Goal: Task Accomplishment & Management: Manage account settings

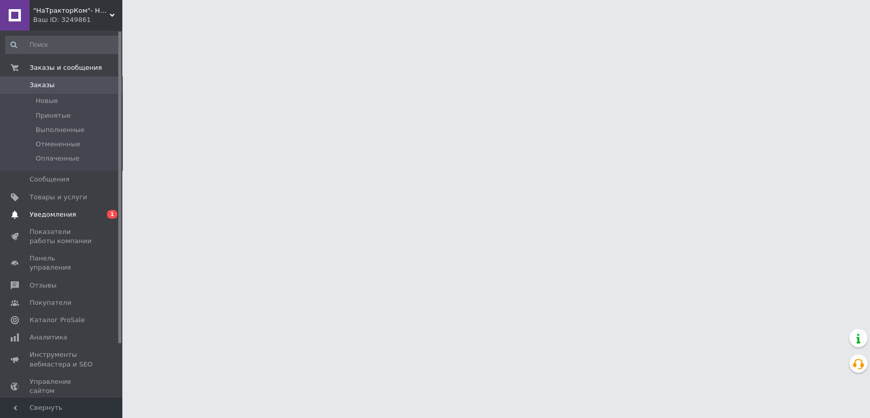
click at [112, 216] on span "1" at bounding box center [112, 214] width 10 height 9
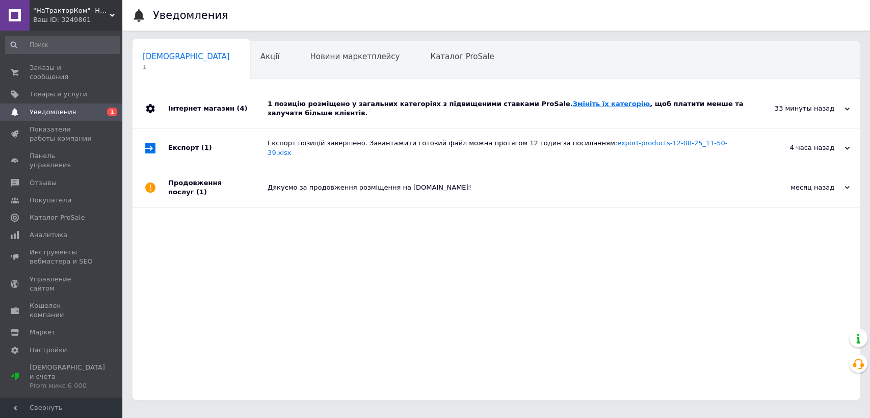
click at [573, 104] on link "Змініть їх категорію" at bounding box center [611, 104] width 77 height 8
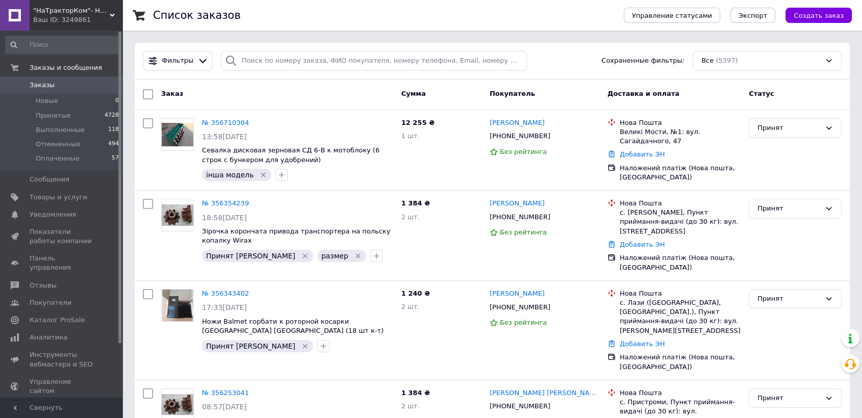
click at [69, 6] on span ""НаТракторКом"- Навісне обладнання та запчастини на трактор, мотоблок" at bounding box center [71, 10] width 76 height 9
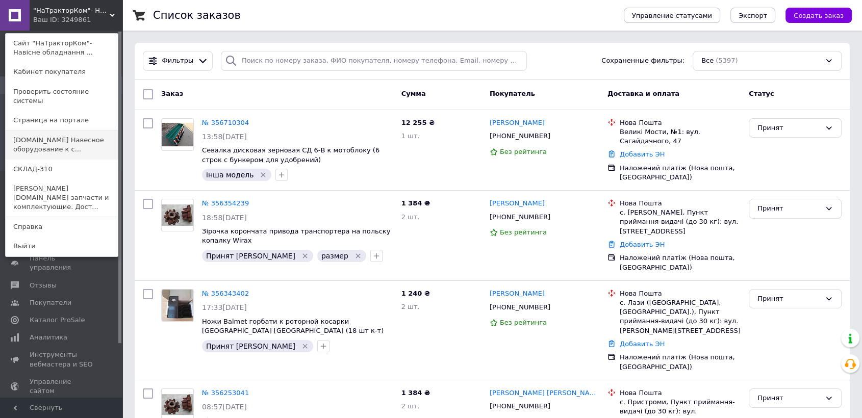
click at [51, 138] on link "[DOMAIN_NAME] Навесное оборудование к с..." at bounding box center [62, 145] width 112 height 29
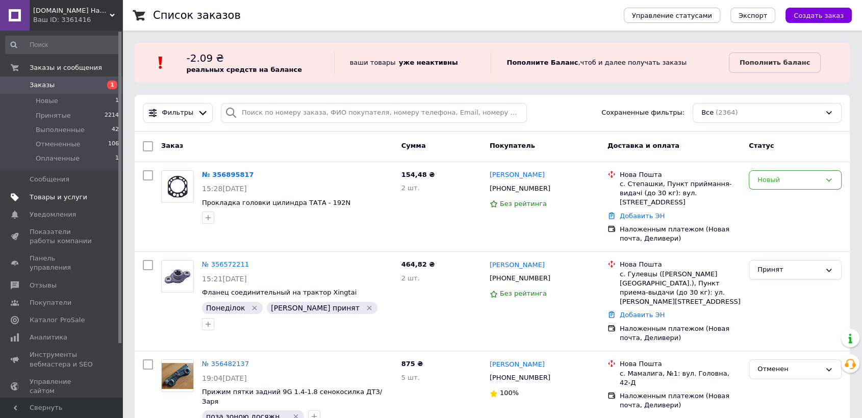
click at [56, 196] on span "Товары и услуги" at bounding box center [59, 197] width 58 height 9
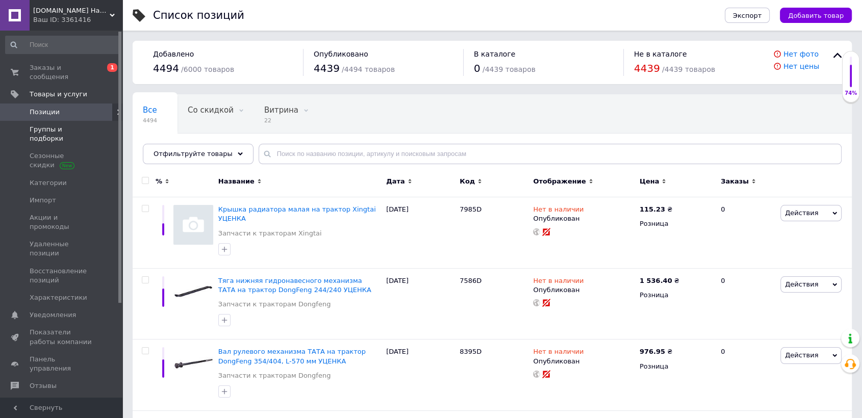
click at [84, 125] on span "Группы и подборки" at bounding box center [62, 134] width 65 height 18
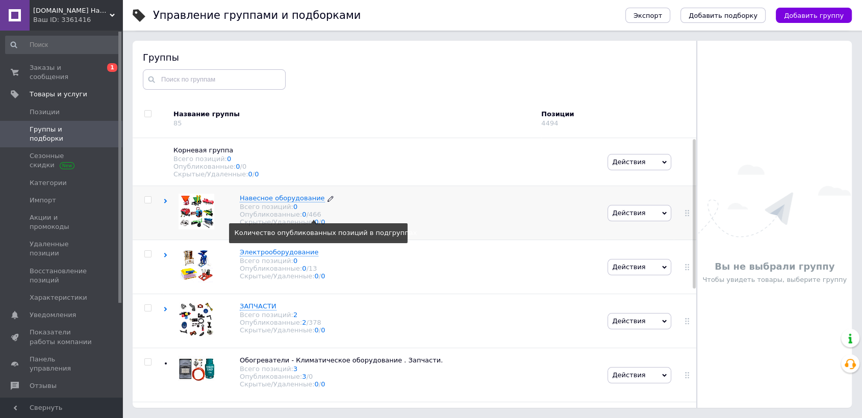
click at [310, 218] on div "466" at bounding box center [314, 215] width 13 height 8
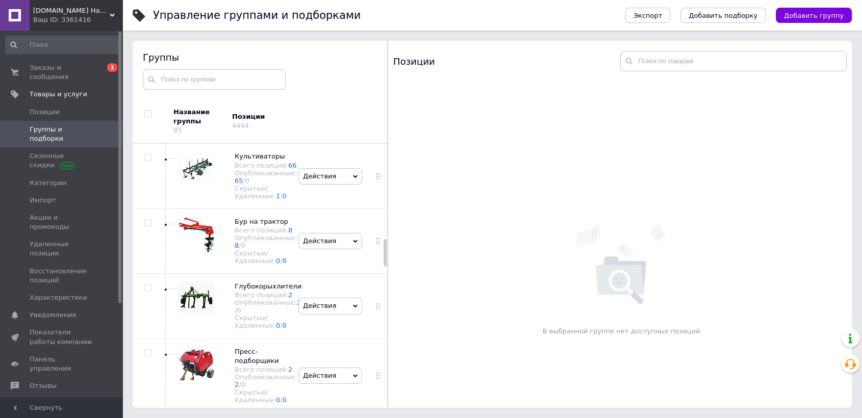
scroll to position [906, 0]
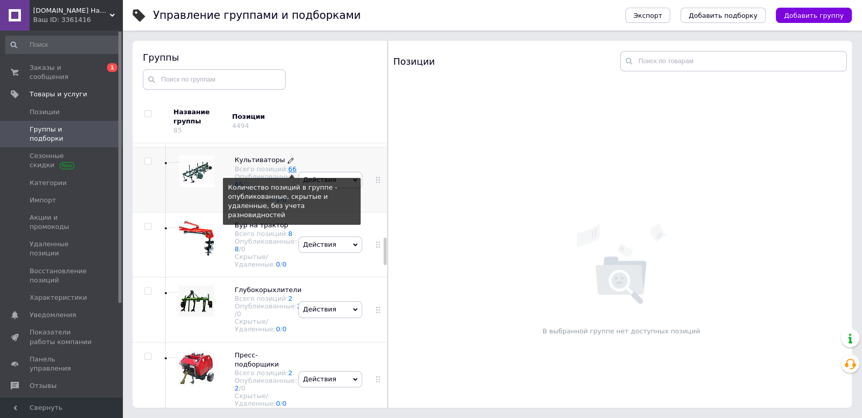
click at [288, 173] on link "66" at bounding box center [292, 169] width 9 height 8
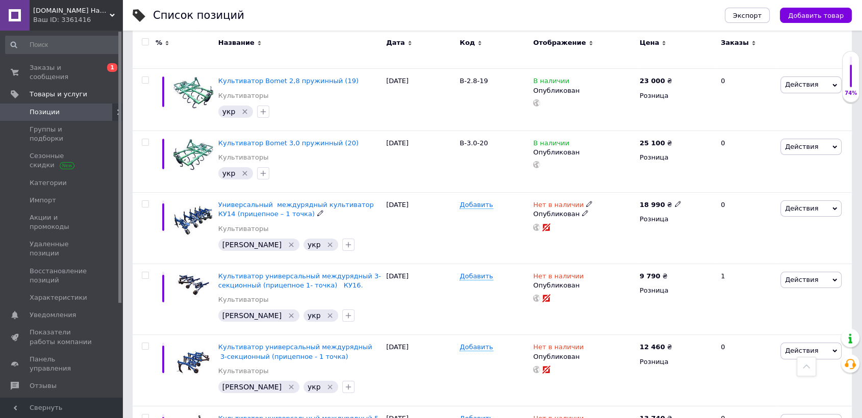
scroll to position [4108, 0]
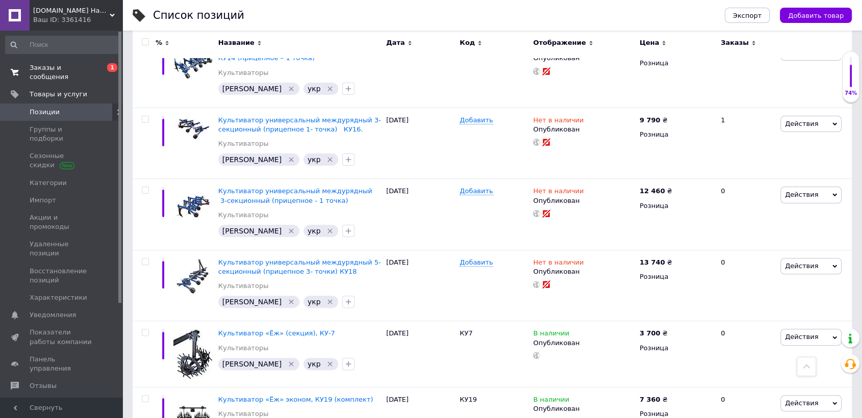
click at [67, 71] on span "Заказы и сообщения" at bounding box center [62, 72] width 65 height 18
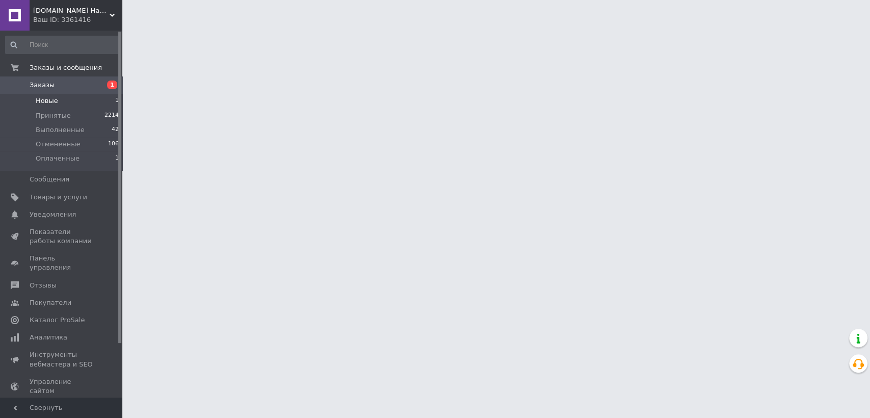
click at [50, 98] on span "Новые" at bounding box center [47, 100] width 22 height 9
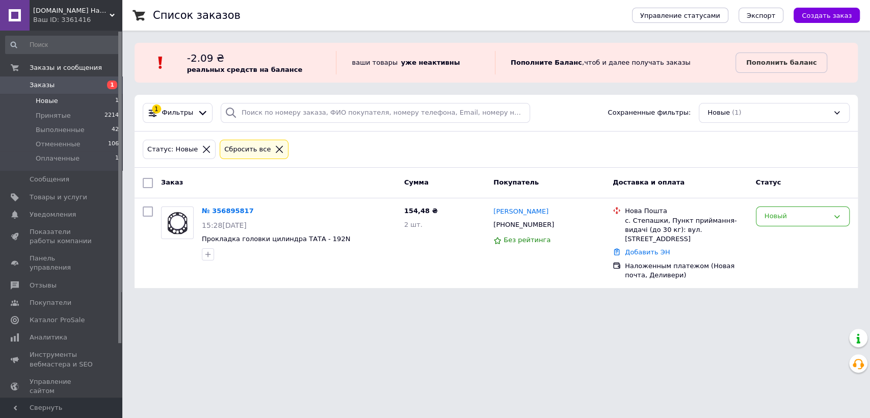
click at [275, 147] on icon at bounding box center [279, 149] width 9 height 9
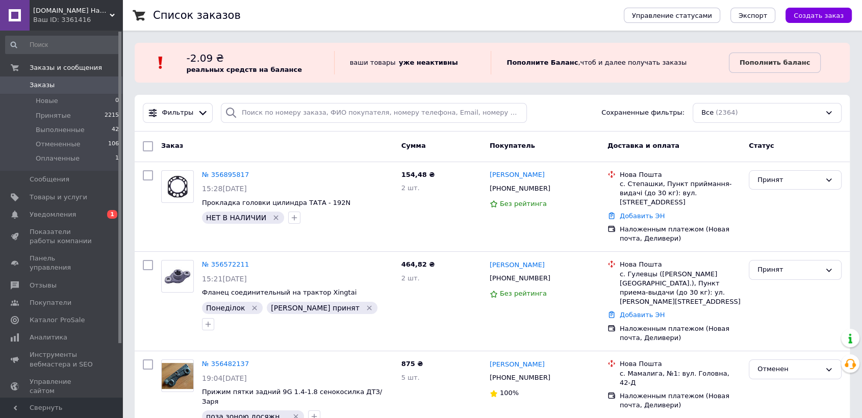
click at [86, 6] on span "Notre.com.ua Навесное оборудование к сельскохозяйственной технике, запчасти. До…" at bounding box center [71, 10] width 76 height 9
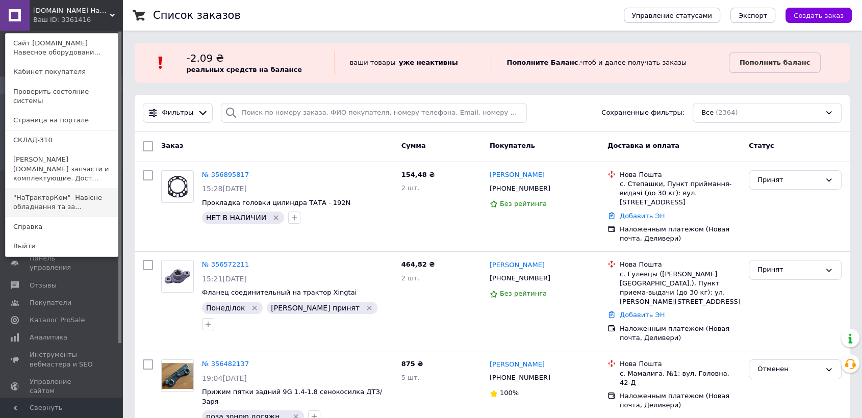
click at [38, 188] on link ""НаТракторКом"- Навісне обладнання та за..." at bounding box center [62, 202] width 112 height 29
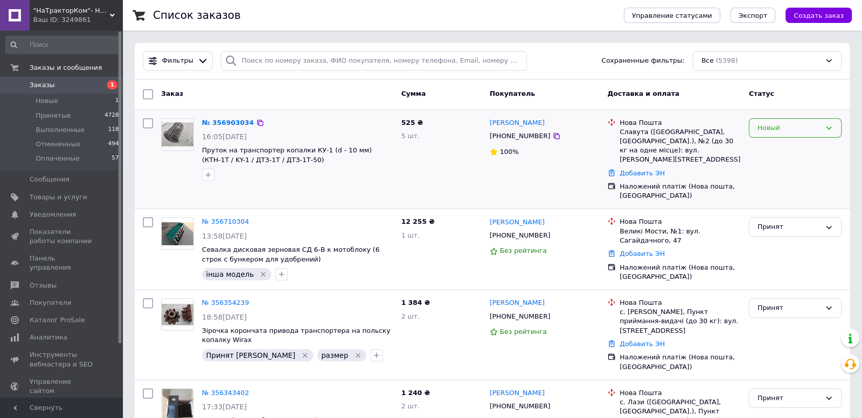
click at [770, 124] on div "Новый" at bounding box center [788, 128] width 63 height 11
click at [771, 152] on li "Принят" at bounding box center [795, 149] width 92 height 19
click at [222, 121] on link "№ 356903034" at bounding box center [225, 123] width 47 height 8
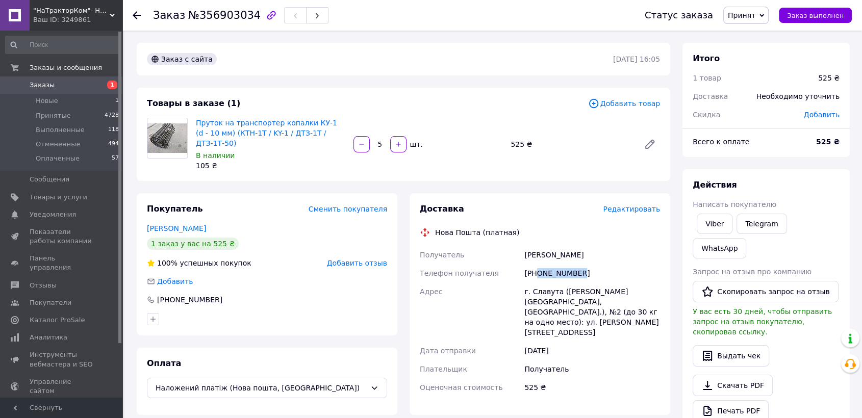
drag, startPoint x: 583, startPoint y: 263, endPoint x: 538, endPoint y: 265, distance: 44.4
click at [538, 265] on div "[PHONE_NUMBER]" at bounding box center [592, 273] width 140 height 18
copy div "0969640143"
drag, startPoint x: 579, startPoint y: 243, endPoint x: 519, endPoint y: 248, distance: 60.8
click at [519, 248] on div "Получатель Юрчук Василь Телефон получателя +380969640143 Адрес г. Славута (Хмел…" at bounding box center [540, 321] width 244 height 151
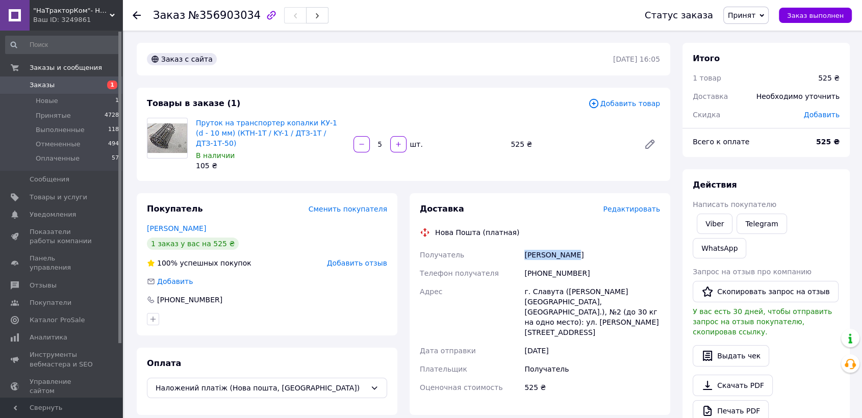
copy div "Получатель Юрчук Василь"
click at [132, 13] on div "Заказ №356903034 Статус заказа Принят Выполнен Отменен Оплаченный Заказ выполнен" at bounding box center [491, 15] width 739 height 31
click at [139, 14] on icon at bounding box center [137, 15] width 8 height 8
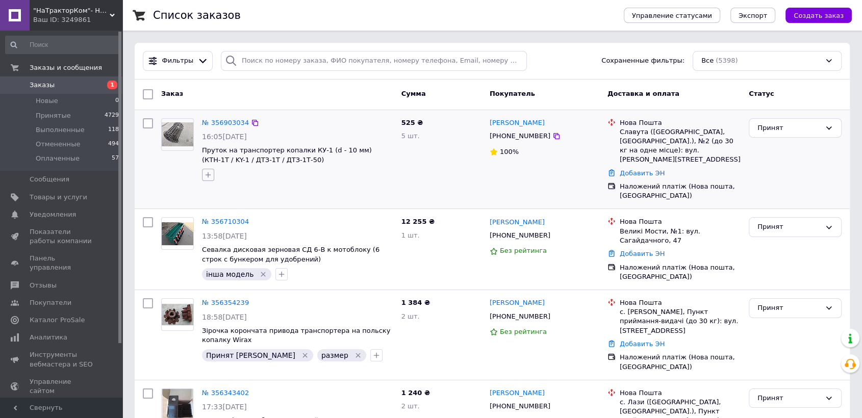
click at [207, 172] on icon "button" at bounding box center [208, 175] width 8 height 8
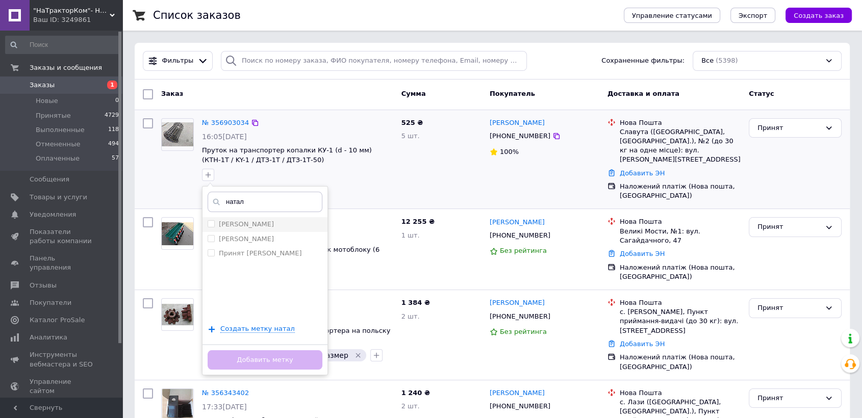
type input "натал"
click at [237, 225] on label "[PERSON_NAME]" at bounding box center [246, 224] width 55 height 8
checkbox input "true"
drag, startPoint x: 263, startPoint y: 356, endPoint x: 270, endPoint y: 345, distance: 13.0
click at [263, 357] on button "Добавить метку" at bounding box center [265, 360] width 115 height 20
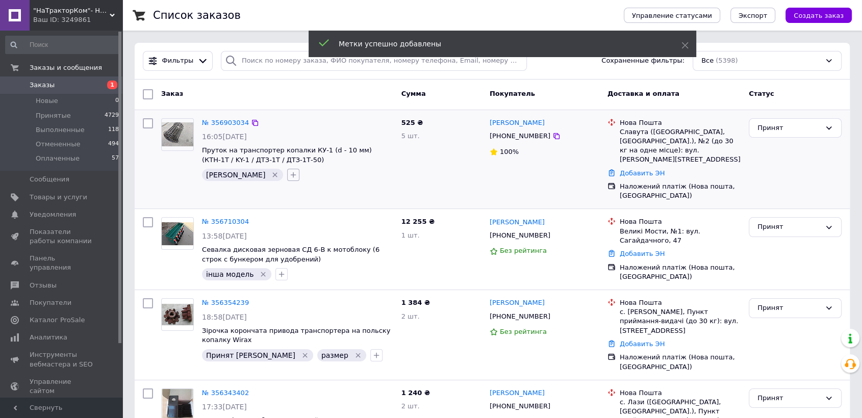
click at [287, 174] on button "button" at bounding box center [293, 175] width 12 height 12
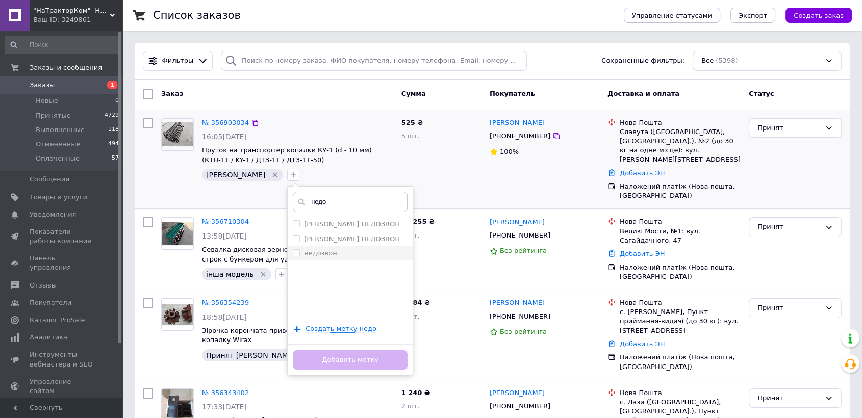
type input "недо"
click at [304, 252] on label "недозвон" at bounding box center [320, 253] width 33 height 8
checkbox input "true"
click at [330, 353] on button "Добавить метку" at bounding box center [350, 360] width 115 height 20
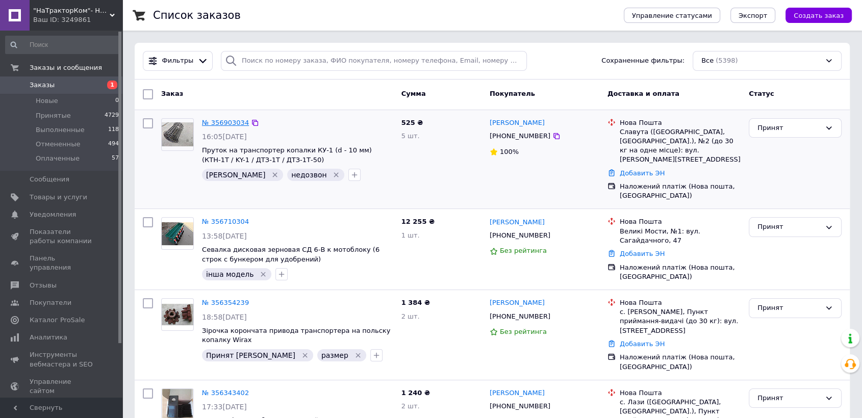
click at [220, 123] on link "№ 356903034" at bounding box center [225, 123] width 47 height 8
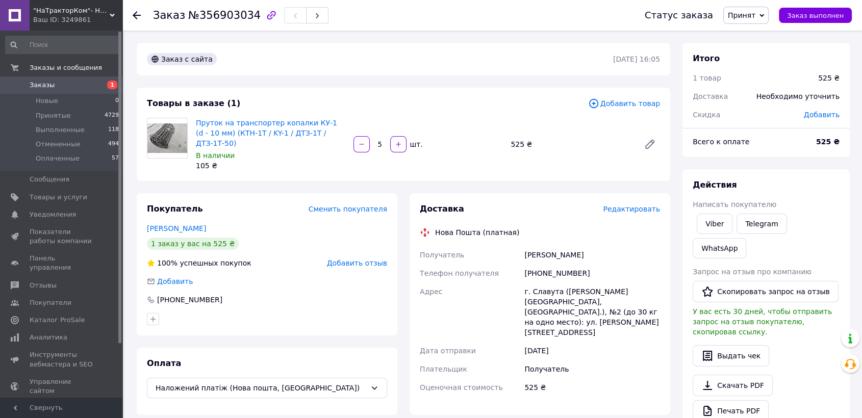
scroll to position [57, 0]
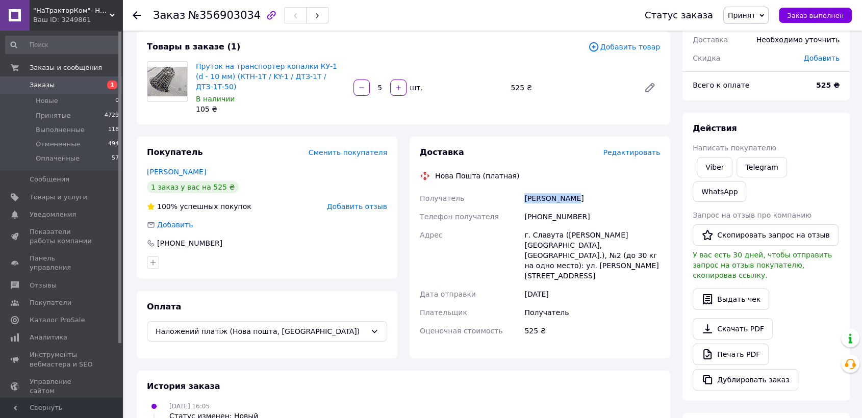
drag, startPoint x: 592, startPoint y: 190, endPoint x: 526, endPoint y: 190, distance: 66.3
click at [526, 190] on div "Юрчук Василь" at bounding box center [592, 198] width 140 height 18
copy div "Юрчук Василь"
click at [139, 17] on icon at bounding box center [137, 15] width 8 height 8
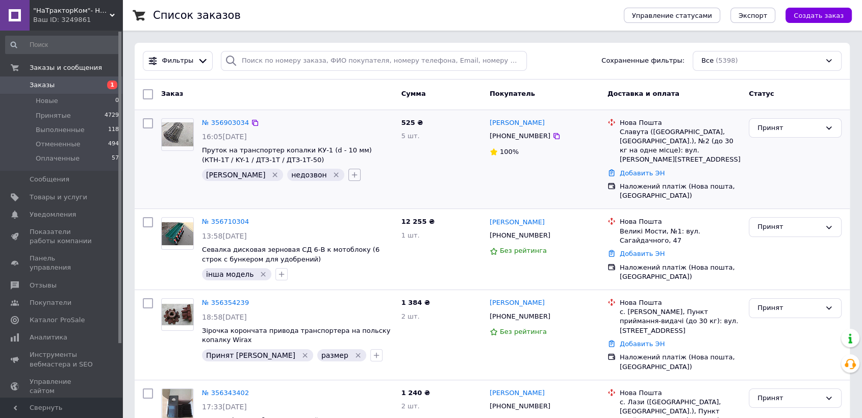
click at [350, 175] on icon "button" at bounding box center [354, 175] width 8 height 8
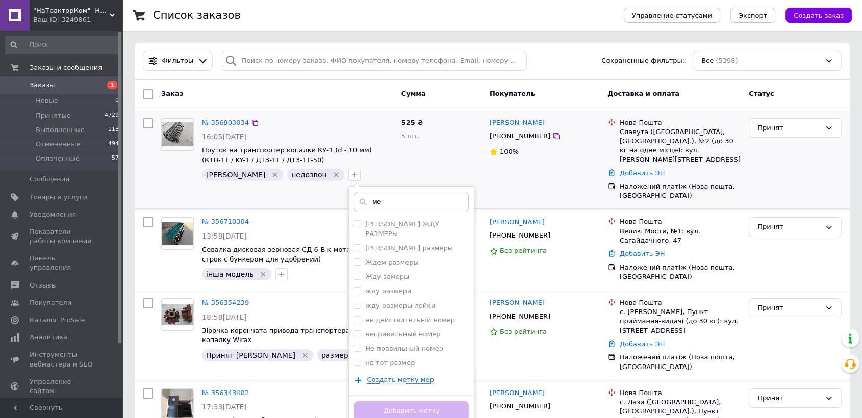
type input "м"
type input "жду"
click at [365, 369] on label "жду розміри" at bounding box center [387, 373] width 44 height 8
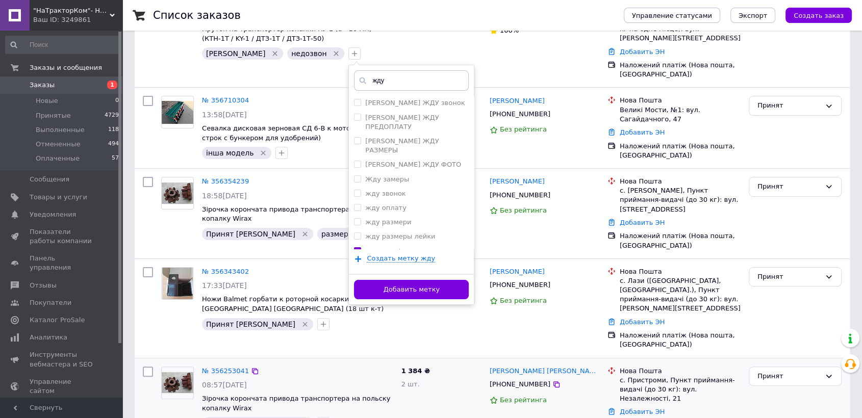
scroll to position [170, 0]
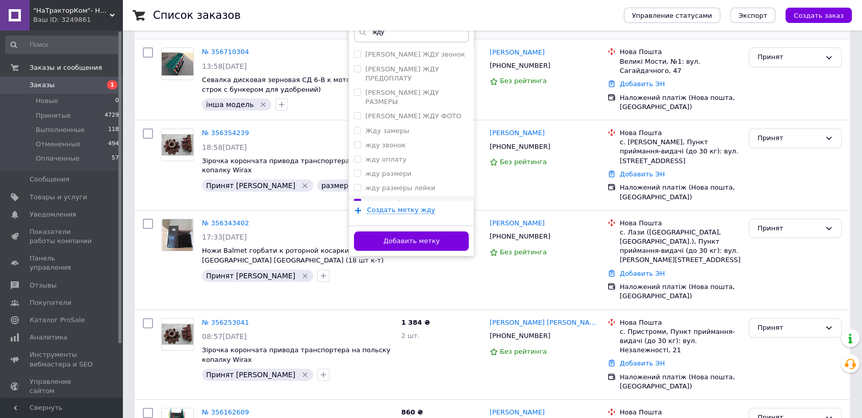
click at [365, 199] on label "жду розміри" at bounding box center [387, 203] width 44 height 8
checkbox input "false"
click at [365, 170] on label "жду размери" at bounding box center [388, 174] width 46 height 8
checkbox input "true"
click at [380, 244] on button "Добавить метку" at bounding box center [411, 241] width 115 height 20
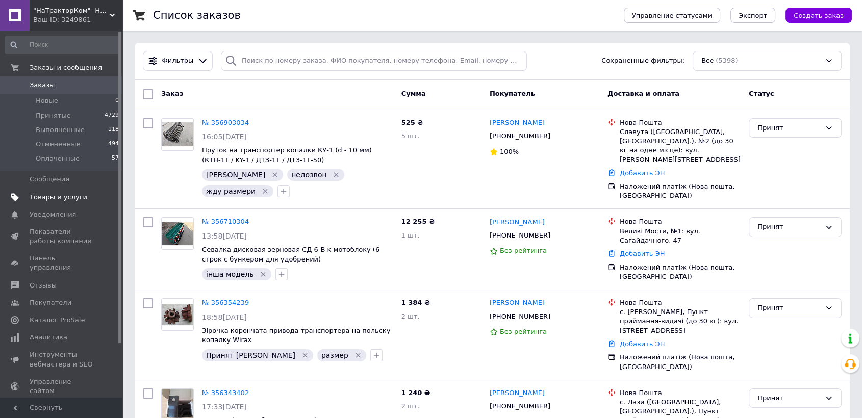
click at [66, 198] on span "Товары и услуги" at bounding box center [59, 197] width 58 height 9
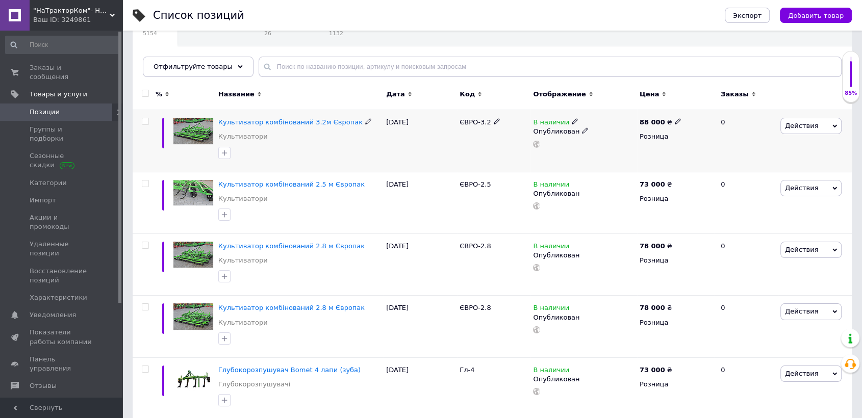
scroll to position [113, 0]
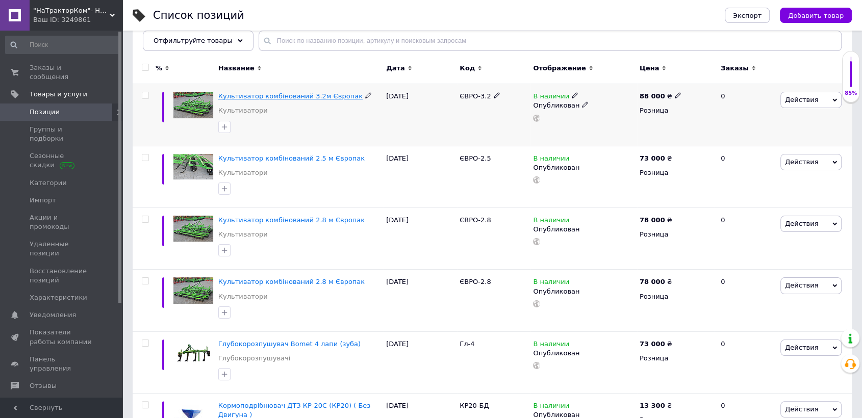
click at [289, 96] on span "Культиватор комбінований 3.2м Європак" at bounding box center [290, 96] width 144 height 8
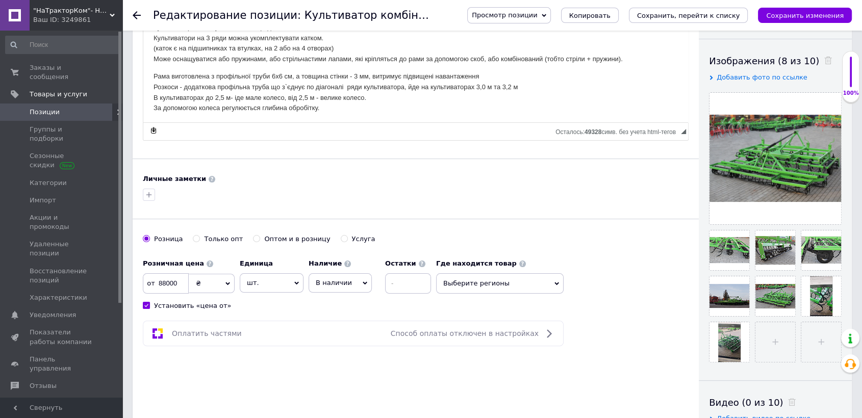
scroll to position [170, 0]
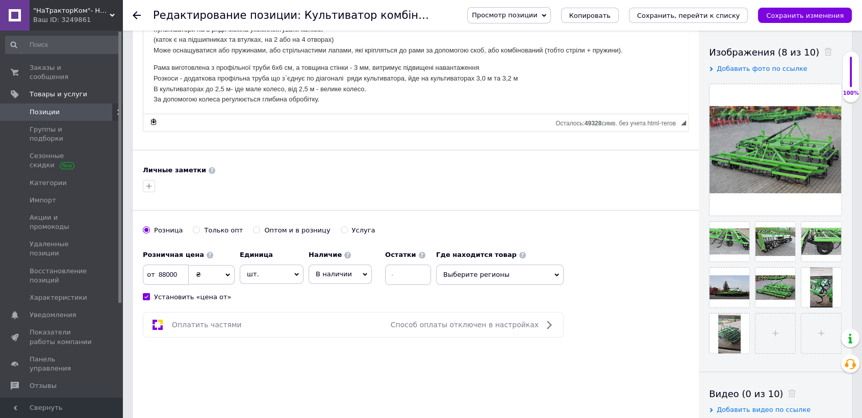
click at [355, 97] on p "Рама виготовлена з профільної труби 6х6 см, а товщина стінки - 3 мм, витримує п…" at bounding box center [415, 84] width 524 height 42
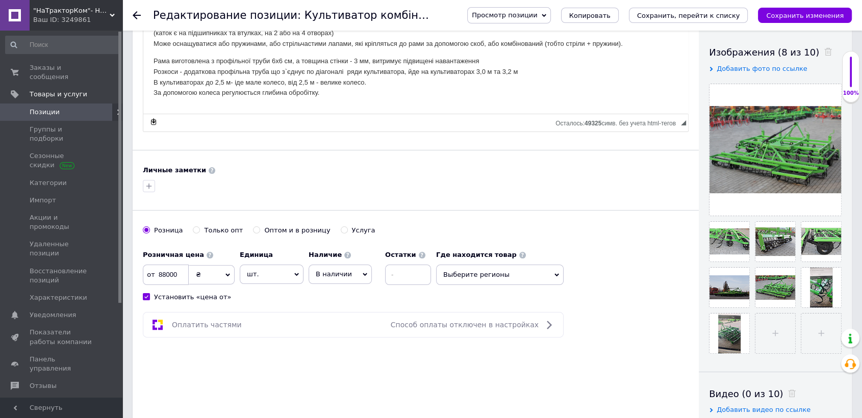
scroll to position [24, 0]
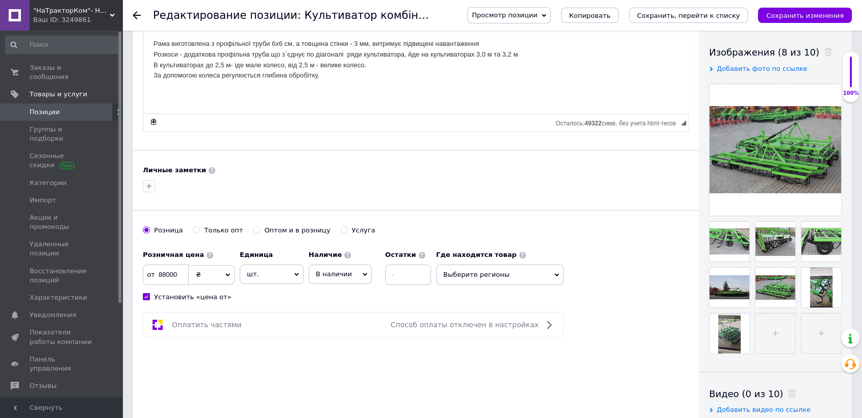
click at [153, 100] on body "Культиватор комбінований ЄВРОПАК 3.2 м Культиватор може бути на 2 або 3 ряди Ку…" at bounding box center [415, 43] width 524 height 143
paste body "Визуальный текстовый редактор, 68BBCA29-74D4-444D-8BF6-58795E2C1B58"
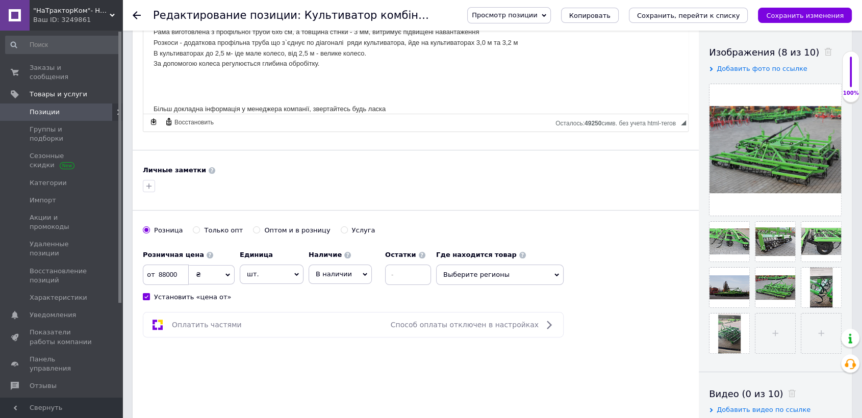
scroll to position [46, 0]
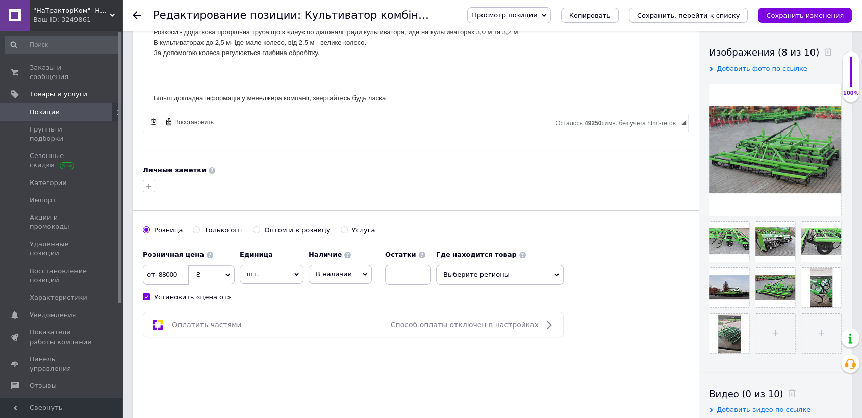
drag, startPoint x: 393, startPoint y: 109, endPoint x: 151, endPoint y: 111, distance: 241.7
click at [151, 111] on html "Культиватор комбінований ЄВРОПАК 3.2 м Культиватор може бути на 2 або 3 ряди Ку…" at bounding box center [415, 27] width 545 height 174
copy p "Більш докладна інформація у менеджера компанії, звертайтесь будь ласка"
click at [792, 16] on icon "Сохранить изменения" at bounding box center [805, 16] width 78 height 8
click at [136, 17] on icon at bounding box center [137, 15] width 8 height 8
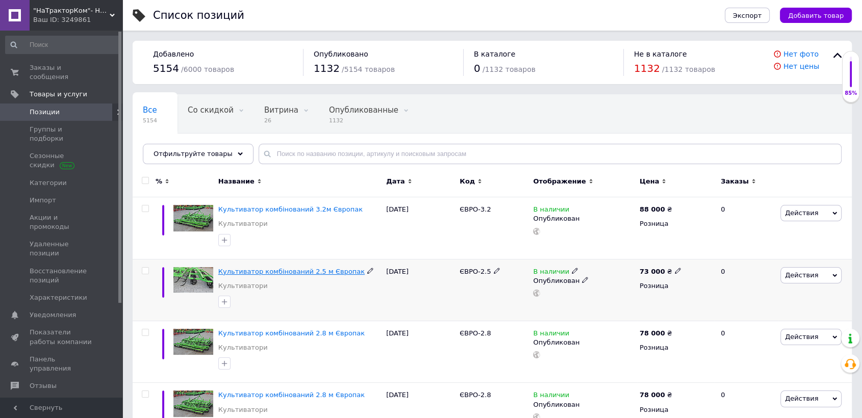
click at [306, 273] on span "Культиватор комбінований 2.5 м Європак" at bounding box center [291, 272] width 146 height 8
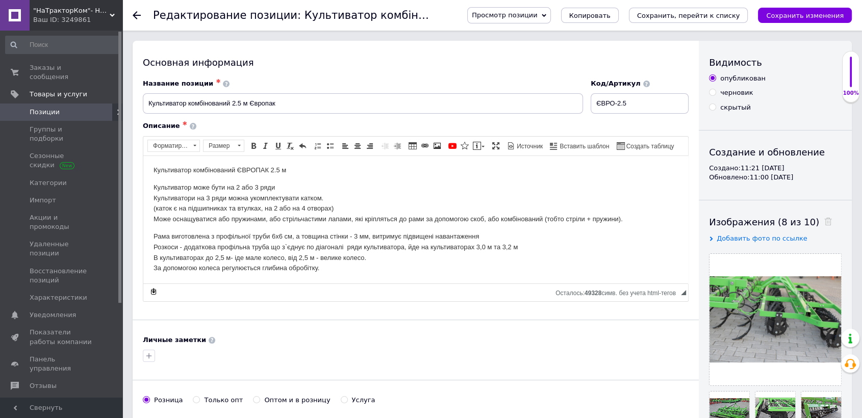
scroll to position [2, 0]
click at [339, 266] on p "Рама виготовлена з профільної труби 6х6 см, а товщина стінки - 3 мм, витримує п…" at bounding box center [415, 251] width 524 height 42
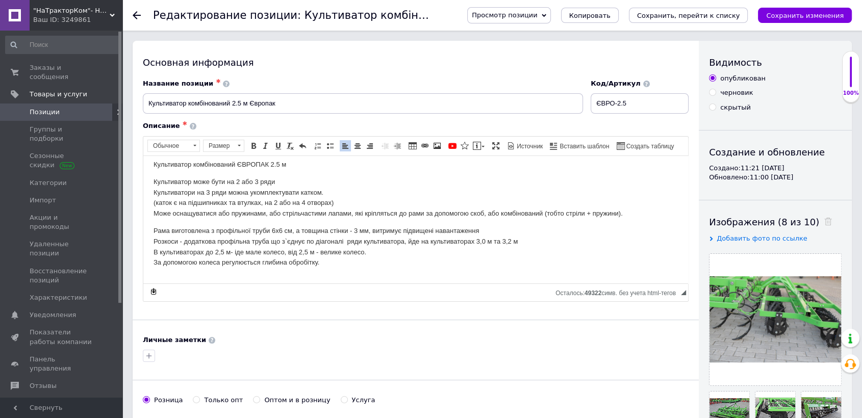
scroll to position [24, 0]
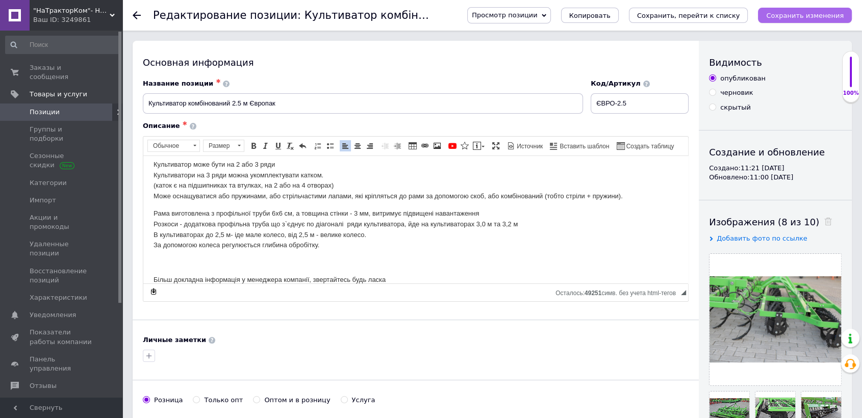
click at [812, 13] on icon "Сохранить изменения" at bounding box center [805, 16] width 78 height 8
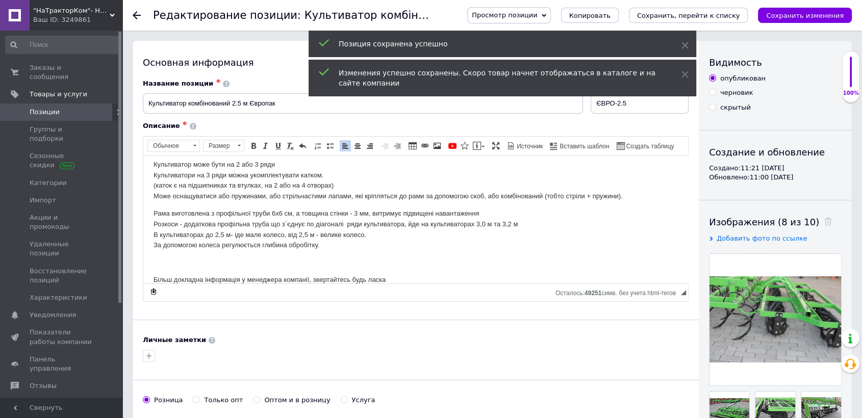
click at [137, 13] on icon at bounding box center [137, 15] width 8 height 8
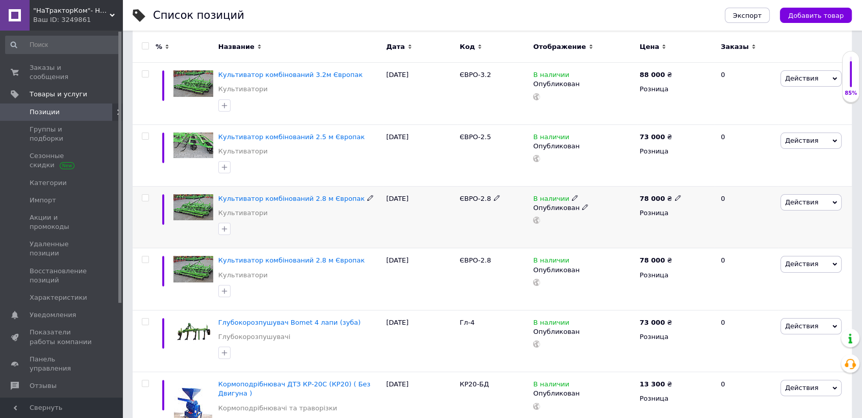
scroll to position [170, 0]
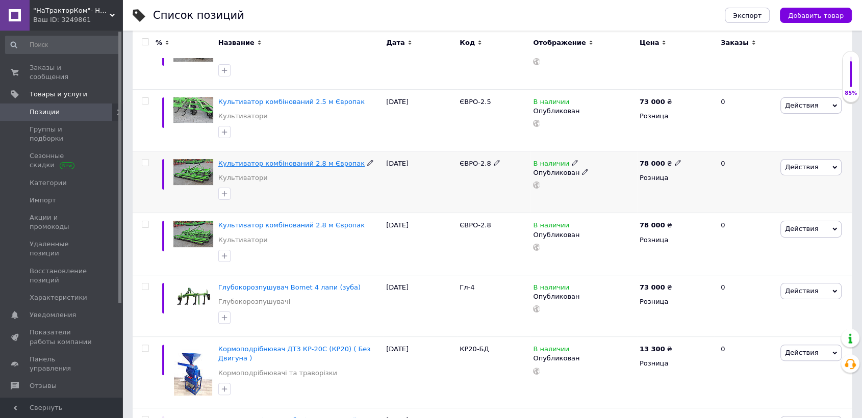
click at [298, 164] on span "Культиватор комбінований 2.8 м Європак" at bounding box center [291, 164] width 146 height 8
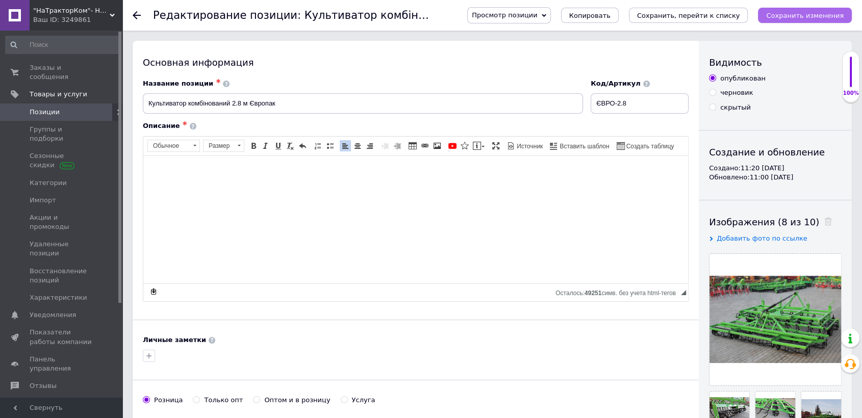
click at [812, 12] on icon "Сохранить изменения" at bounding box center [805, 16] width 78 height 8
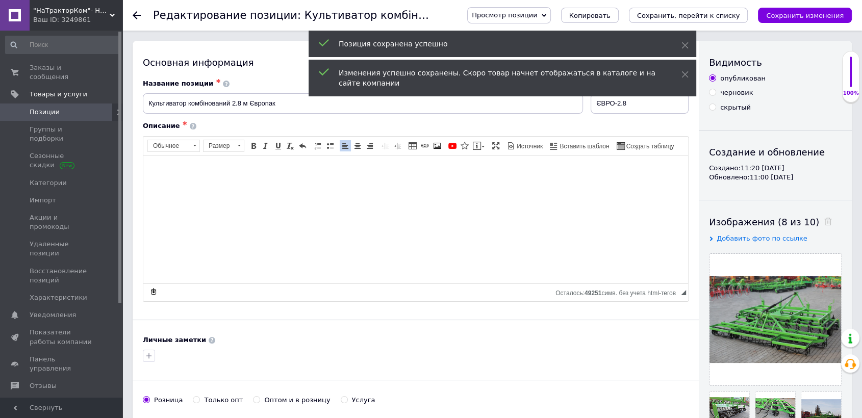
click at [135, 15] on use at bounding box center [137, 15] width 8 height 8
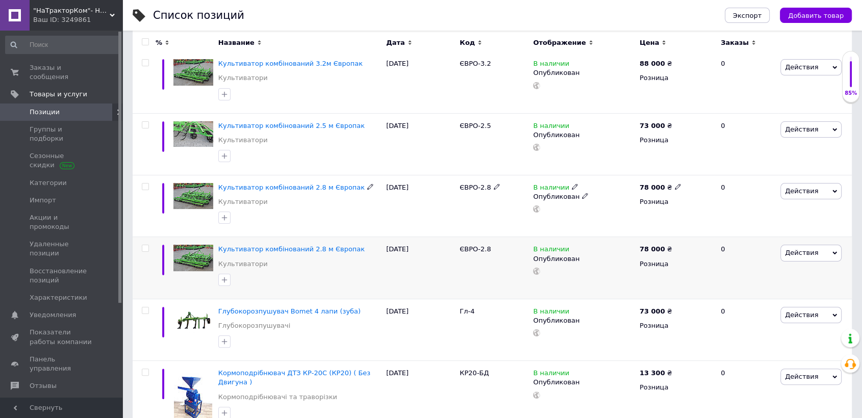
scroll to position [170, 0]
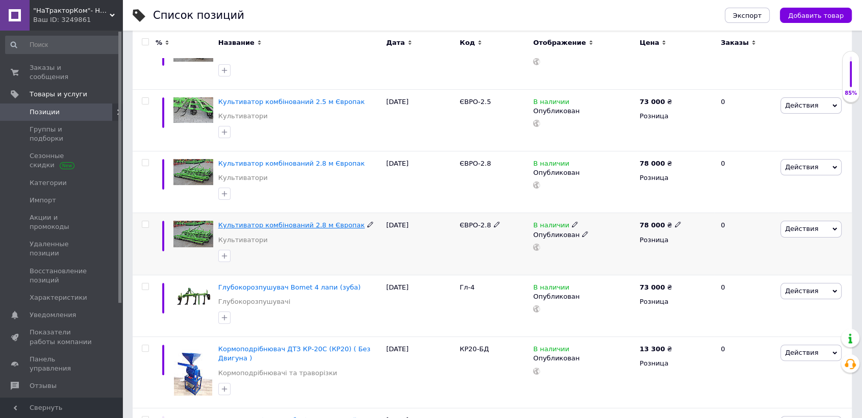
click at [299, 223] on span "Культиватор комбінований 2.8 м Європак" at bounding box center [291, 225] width 146 height 8
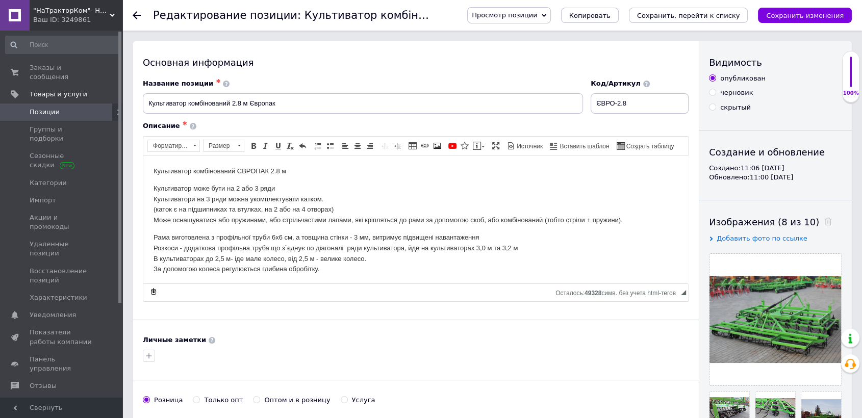
scroll to position [2, 0]
click at [339, 263] on p "Рама виготовлена з профільної труби 6х6 см, а товщина стінки - 3 мм, витримує п…" at bounding box center [415, 251] width 524 height 42
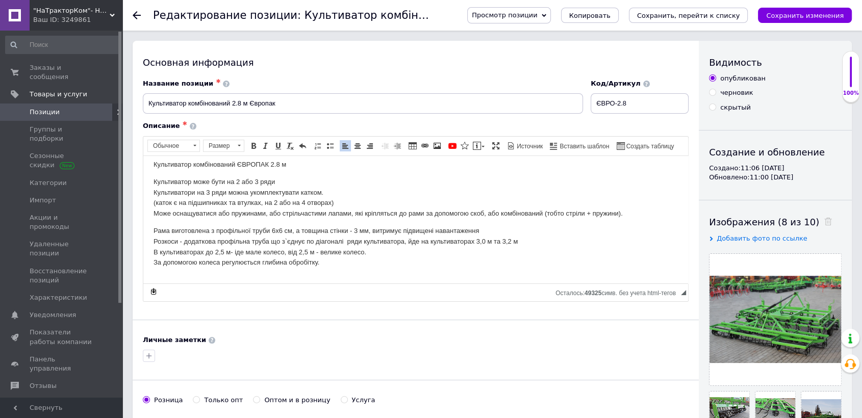
scroll to position [24, 0]
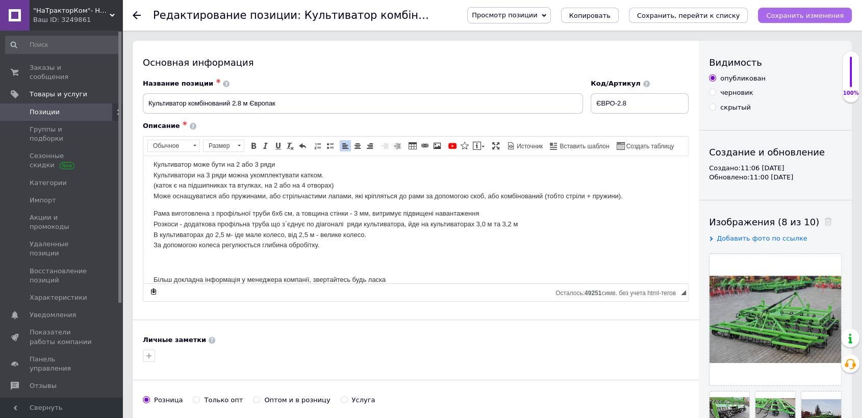
click at [798, 17] on icon "Сохранить изменения" at bounding box center [805, 16] width 78 height 8
click at [138, 12] on icon at bounding box center [137, 15] width 8 height 8
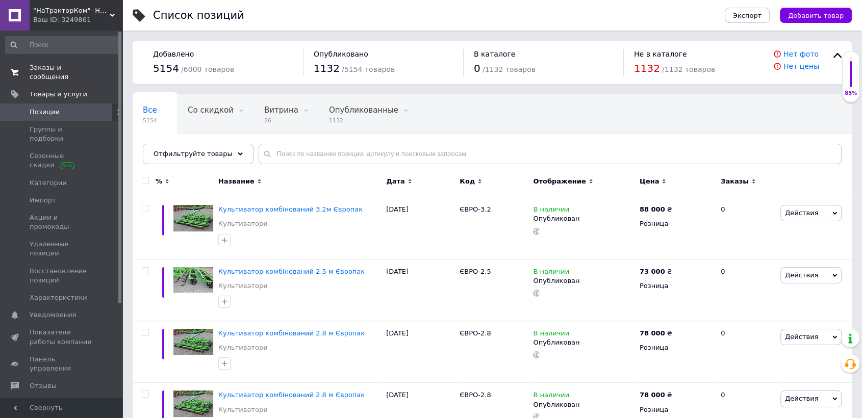
click at [80, 66] on span "Заказы и сообщения" at bounding box center [62, 72] width 65 height 18
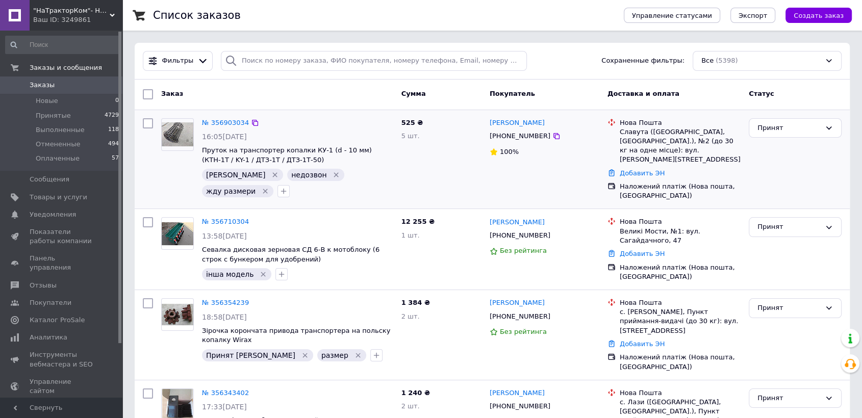
click at [332, 175] on icon "Удалить метку" at bounding box center [336, 175] width 8 height 8
